Goal: Task Accomplishment & Management: Use online tool/utility

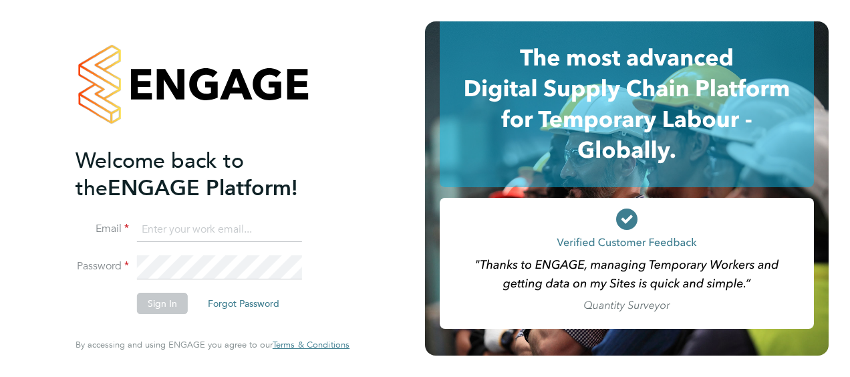
type input "james.sands@morgansindall.com"
click at [167, 303] on button "Sign In" at bounding box center [162, 303] width 51 height 21
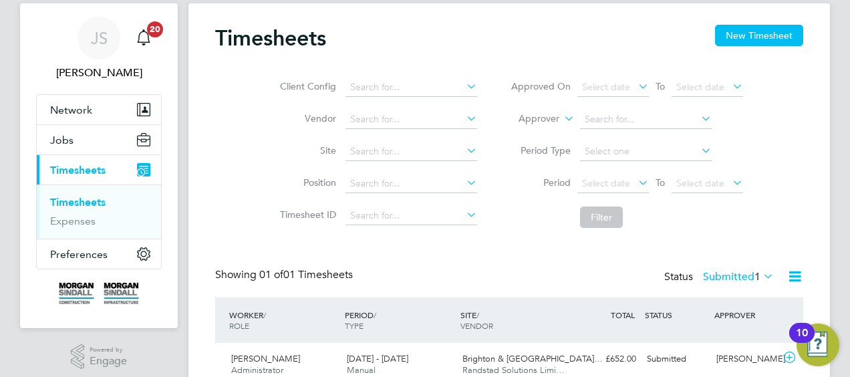
scroll to position [92, 0]
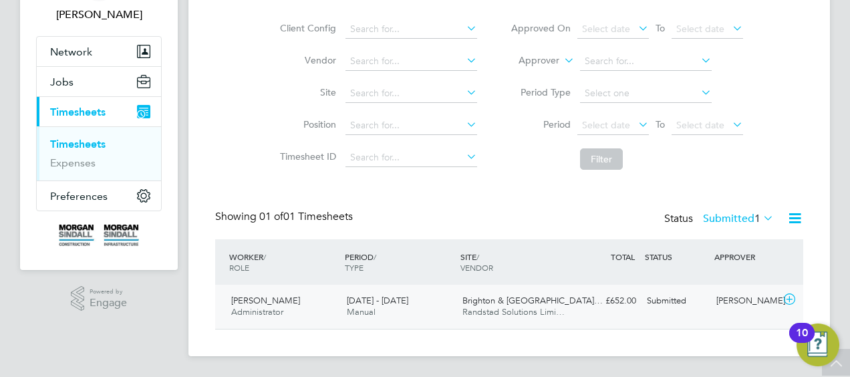
click at [484, 309] on span "Randstad Solutions Limi…" at bounding box center [513, 311] width 102 height 11
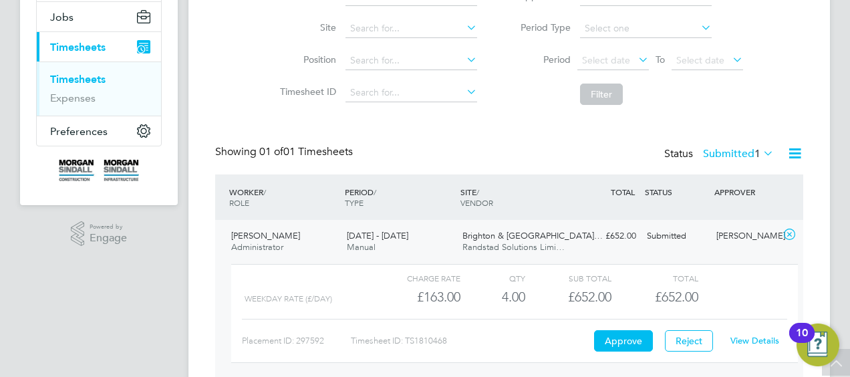
scroll to position [158, 0]
click at [633, 339] on button "Approve" at bounding box center [623, 339] width 59 height 21
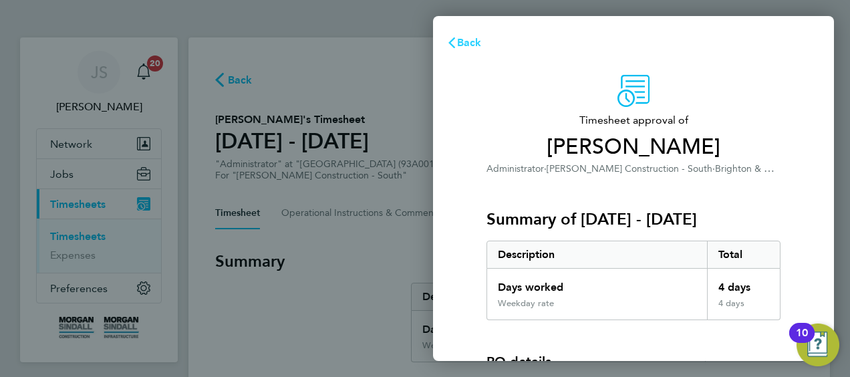
click at [467, 44] on span "Back" at bounding box center [469, 42] width 25 height 13
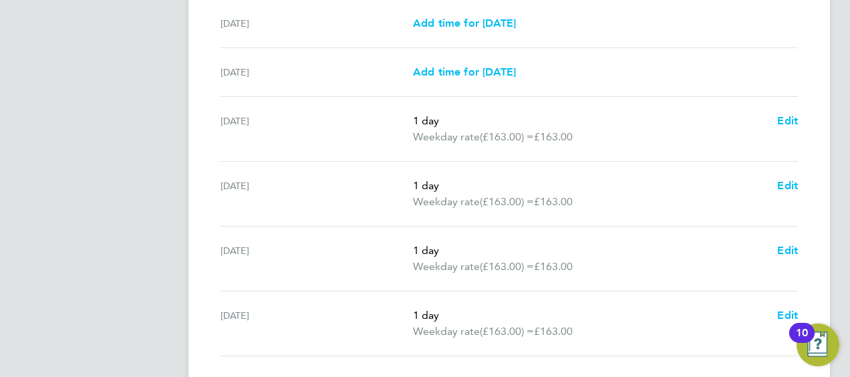
scroll to position [570, 0]
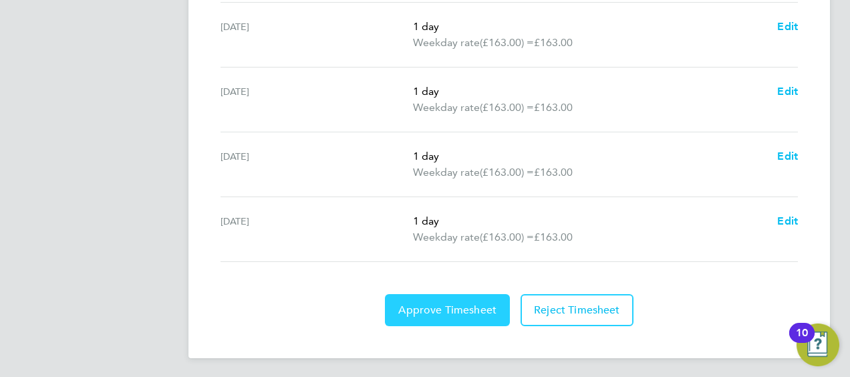
click at [427, 299] on button "Approve Timesheet" at bounding box center [447, 310] width 125 height 32
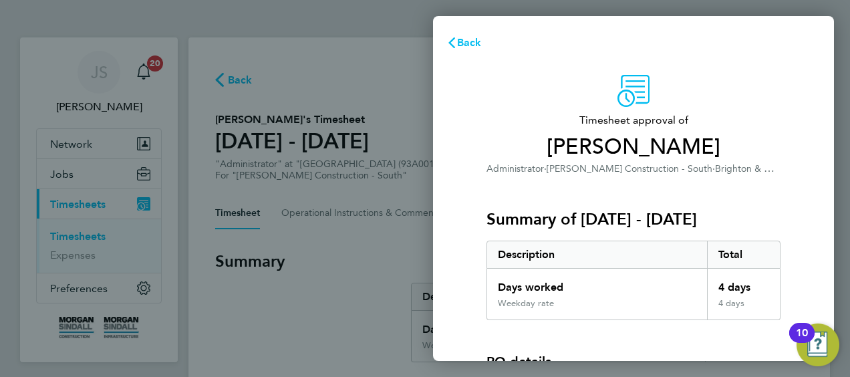
scroll to position [262, 0]
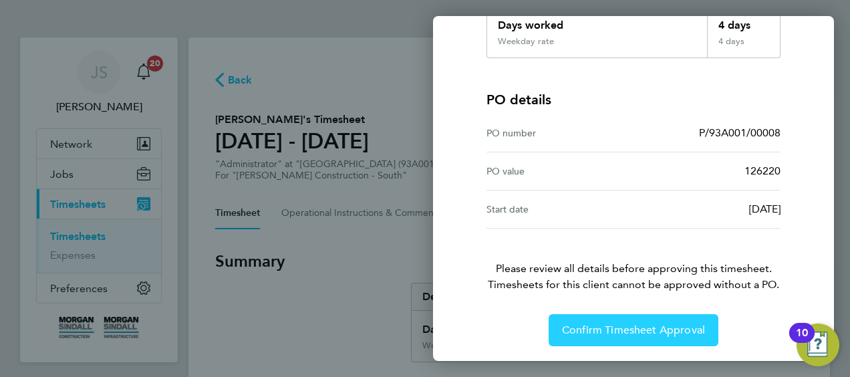
click at [620, 339] on button "Confirm Timesheet Approval" at bounding box center [633, 330] width 170 height 32
